Goal: Task Accomplishment & Management: Use online tool/utility

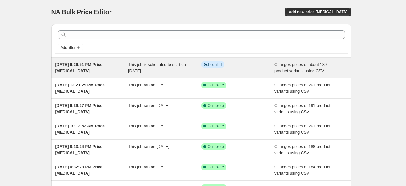
click at [95, 74] on div "[DATE] 6:26:51 PM Price [MEDICAL_DATA]" at bounding box center [91, 68] width 73 height 13
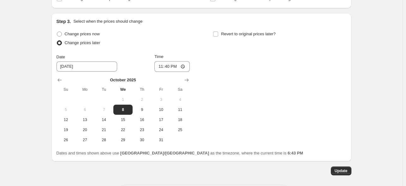
scroll to position [252, 0]
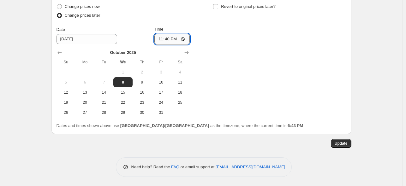
click at [180, 38] on input "23:40" at bounding box center [171, 39] width 35 height 11
click at [177, 39] on input "23:40" at bounding box center [171, 39] width 35 height 11
type input "23:55"
click at [220, 39] on div "Change prices now Change prices later Date [DATE] Time 23:55 [DATE] Su Mo Tu We…" at bounding box center [201, 59] width 290 height 115
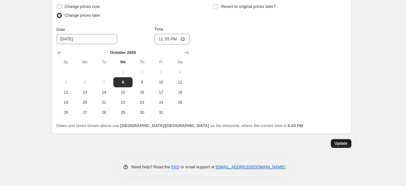
click at [341, 141] on span "Update" at bounding box center [340, 143] width 13 height 5
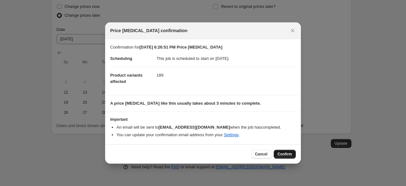
click at [288, 151] on button "Confirm" at bounding box center [285, 154] width 22 height 9
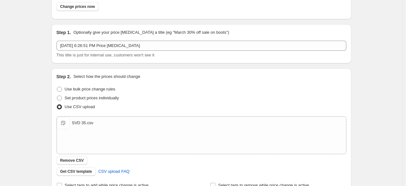
scroll to position [0, 0]
